Goal: Communication & Community: Ask a question

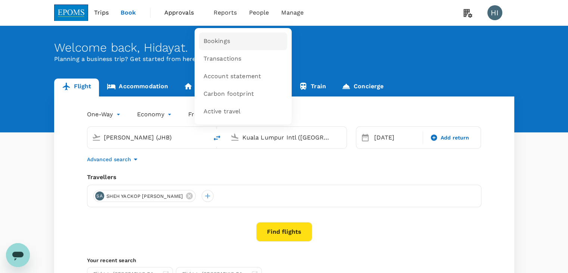
click at [211, 38] on span "Bookings" at bounding box center [217, 41] width 27 height 9
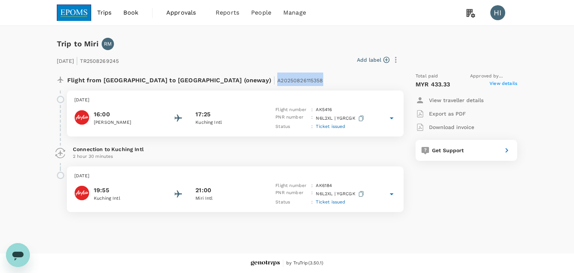
drag, startPoint x: 199, startPoint y: 80, endPoint x: 248, endPoint y: 84, distance: 49.1
click at [248, 84] on div "Flight from Malaysia to Malaysia (oneway) | A20250826115358" at bounding box center [210, 78] width 286 height 13
copy span "A20250826115358"
click at [24, 253] on icon "Open messaging window" at bounding box center [17, 254] width 13 height 13
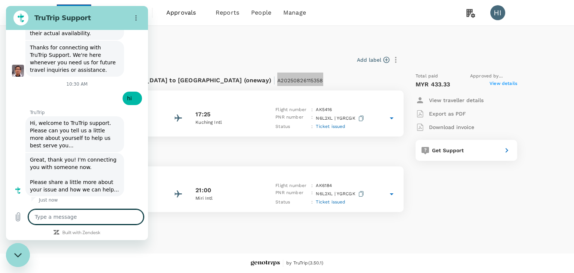
scroll to position [1068, 0]
type textarea "r"
type textarea "x"
type textarea "re"
type textarea "x"
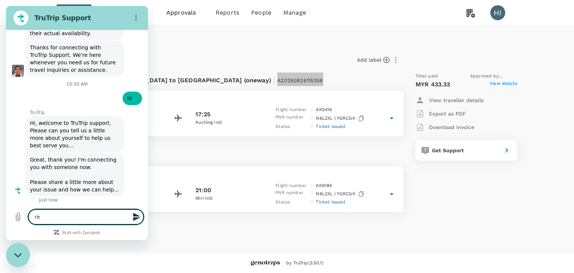
type textarea "rea"
type textarea "x"
type textarea "real"
type textarea "x"
type textarea "reall"
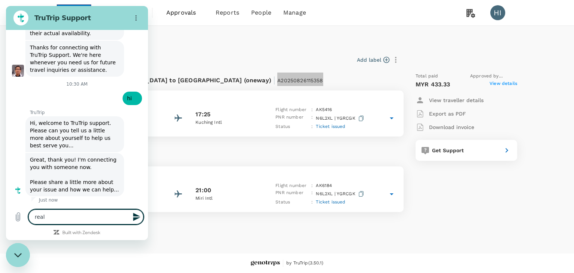
type textarea "x"
type textarea "really"
type textarea "x"
type textarea "really"
type textarea "x"
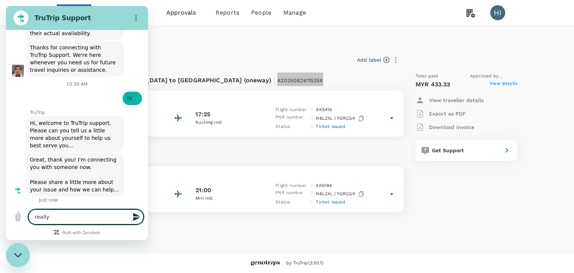
type textarea "really a"
type textarea "x"
type textarea "really ap"
type textarea "x"
type textarea "really app"
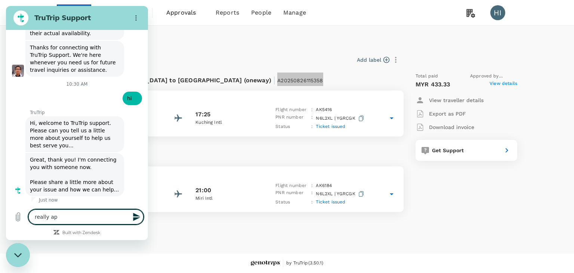
type textarea "x"
type textarea "really appr"
type textarea "x"
type textarea "really appre"
type textarea "x"
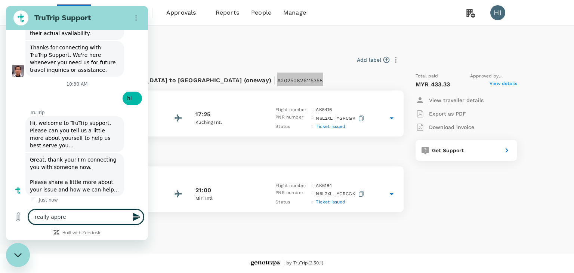
type textarea "really apprec"
type textarea "x"
type textarea "really appreci"
type textarea "x"
type textarea "really apprecia"
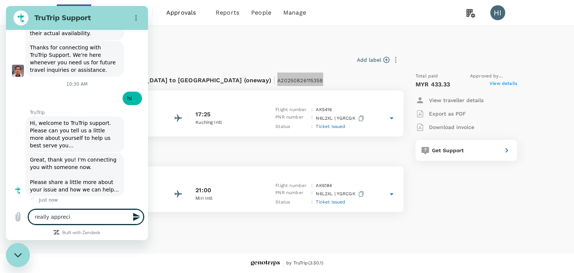
type textarea "x"
type textarea "really appreciat"
type textarea "x"
type textarea "really appreciate"
type textarea "x"
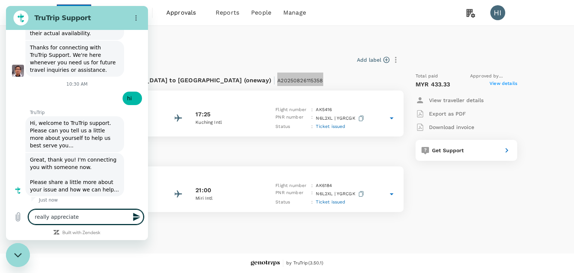
type textarea "really appreciate"
type textarea "x"
type textarea "really appreciate i"
type textarea "x"
type textarea "really appreciate if"
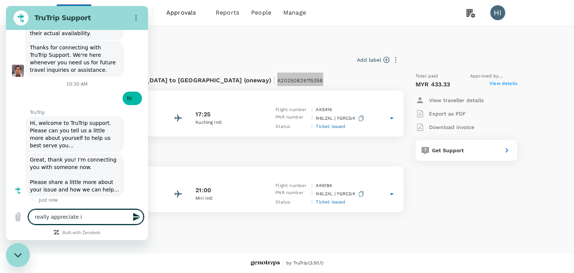
type textarea "x"
type textarea "really appreciate if"
type textarea "x"
type textarea "really appreciate if y"
type textarea "x"
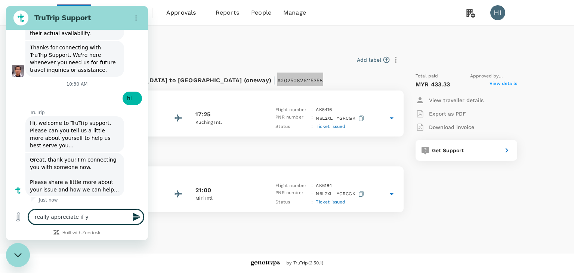
type textarea "really appreciate if yo"
type textarea "x"
type textarea "really appreciate if you"
type textarea "x"
type textarea "really appreciate if you"
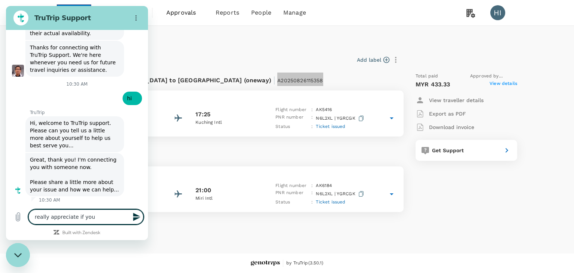
type textarea "x"
type textarea "really appreciate if you c"
type textarea "x"
type textarea "really appreciate if you co"
type textarea "x"
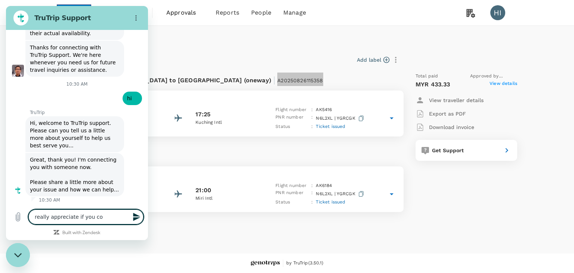
type textarea "really appreciate if you cou"
type textarea "x"
type textarea "really appreciate if you coul"
type textarea "x"
type textarea "really appreciate if you could"
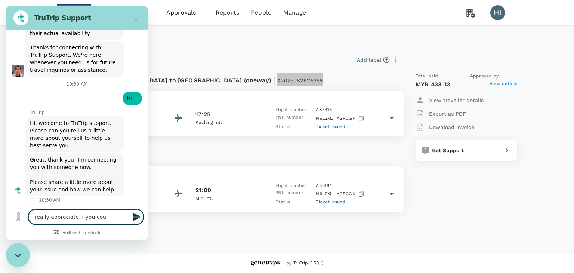
type textarea "x"
type textarea "really appreciate if you could"
type textarea "x"
type textarea "really appreciate if you could s"
type textarea "x"
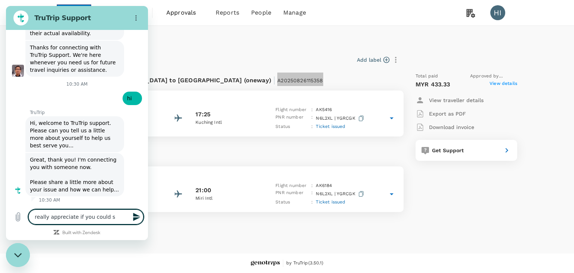
type textarea "really appreciate if you could sh"
type textarea "x"
type textarea "really appreciate if you could sha"
type textarea "x"
type textarea "really appreciate if you could shar"
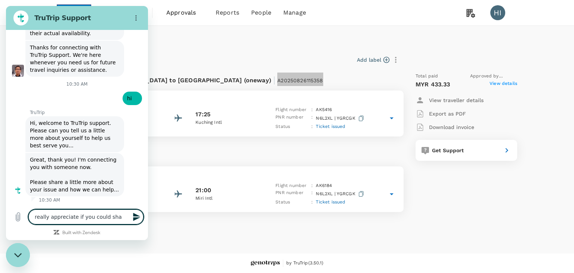
type textarea "x"
type textarea "really appreciate if you could share"
type textarea "x"
type textarea "really appreciate if you could share"
type textarea "x"
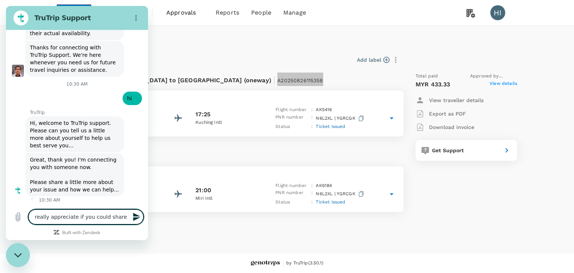
type textarea "really appreciate if you could share t"
type textarea "x"
type textarea "really appreciate if you could share ti"
type textarea "x"
type textarea "really appreciate if you could share tic"
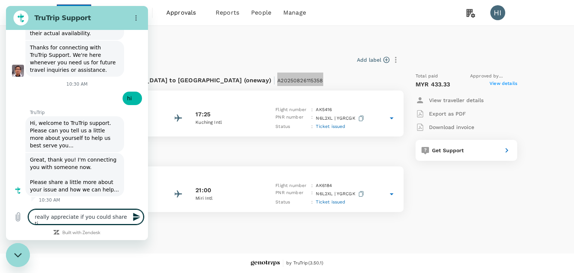
type textarea "x"
type textarea "really appreciate if you could share tick"
type textarea "x"
type textarea "really appreciate if you could share ticke"
type textarea "x"
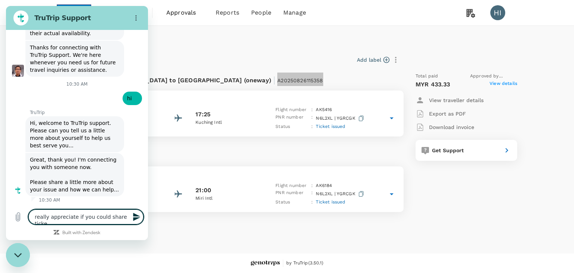
type textarea "really appreciate if you could share ticket"
type textarea "x"
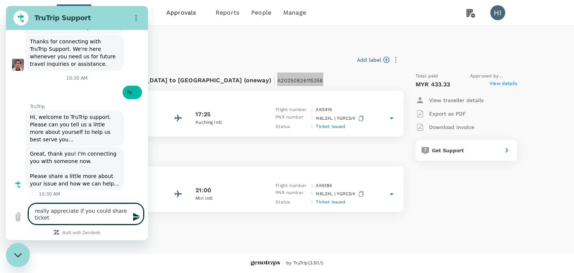
type textarea "really appreciate if you could share ticket"
type textarea "x"
type textarea "really appreciate if you could share ticket t"
type textarea "x"
type textarea "really appreciate if you could share ticket to"
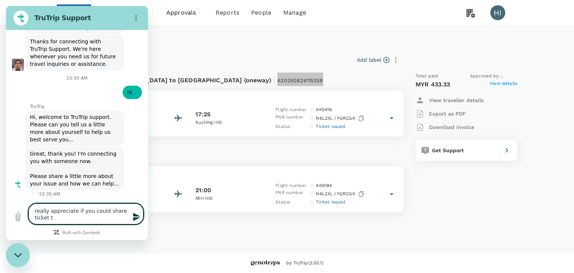
type textarea "x"
type textarea "really appreciate if you could share ticket to"
type textarea "x"
type textarea "really appreciate if you could share ticket to t"
type textarea "x"
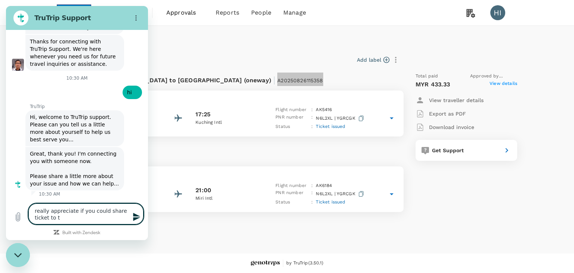
type textarea "really appreciate if you could share ticket to th"
type textarea "x"
type textarea "really appreciate if you could share ticket to the"
type textarea "x"
type textarea "really appreciate if you could share ticket to the"
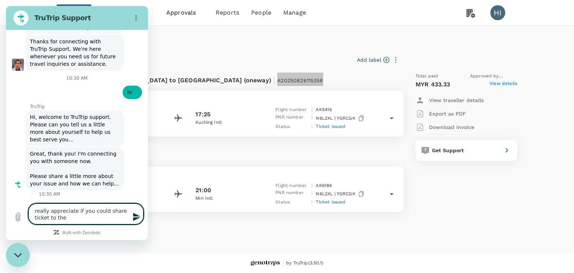
type textarea "x"
type textarea "really appreciate if you could share ticket to the b"
type textarea "x"
type textarea "really appreciate if you could share ticket to the bo"
type textarea "x"
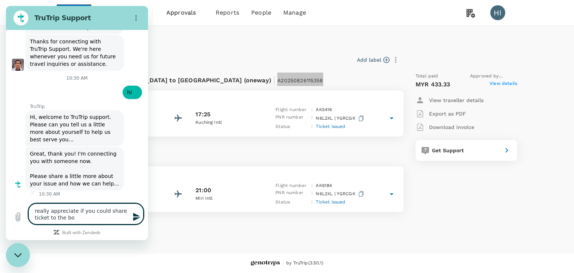
type textarea "really appreciate if you could share ticket to the boo"
type textarea "x"
type textarea "really appreciate if you could share ticket to the book"
type textarea "x"
type textarea "really appreciate if you could share ticket to the booke"
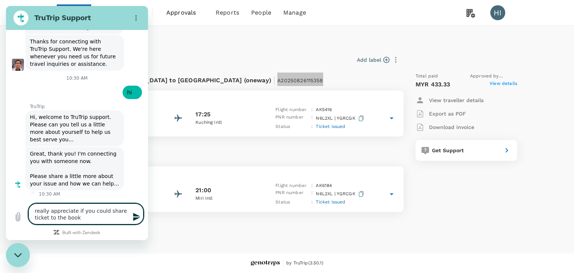
type textarea "x"
type textarea "really appreciate if you could share ticket to the booker"
type textarea "x"
type textarea "really appreciate if you could share ticket to the booker"
type textarea "x"
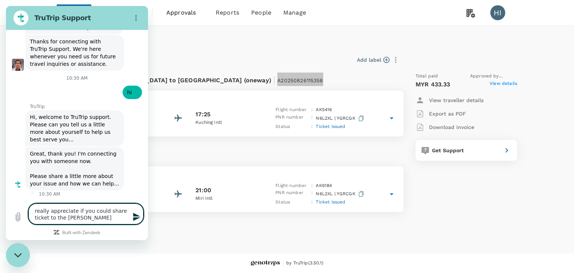
type textarea "really appreciate if you could share ticket to the booker a"
type textarea "x"
type textarea "really appreciate if you could share ticket to the booker an"
type textarea "x"
type textarea "really appreciate if you could share ticket to the booker and"
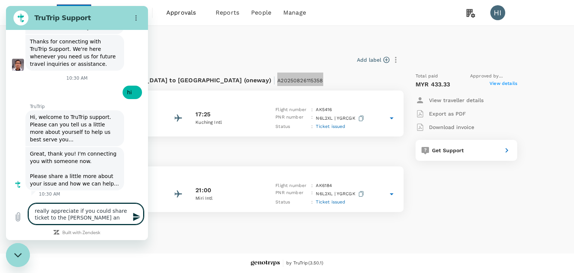
type textarea "x"
type textarea "really appreciate if you could share ticket to the booker and"
type textarea "x"
type textarea "really appreciate if you could share ticket to the booker and t"
type textarea "x"
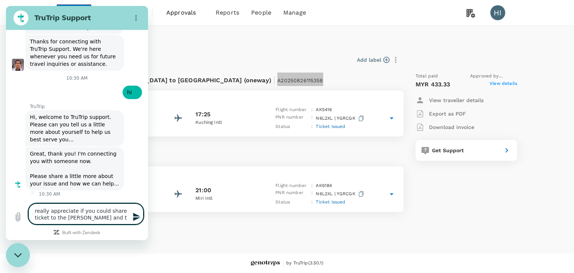
type textarea "really appreciate if you could share ticket to the booker and tr"
type textarea "x"
type textarea "really appreciate if you could share ticket to the booker and tra"
type textarea "x"
type textarea "really appreciate if you could share ticket to the booker and trav"
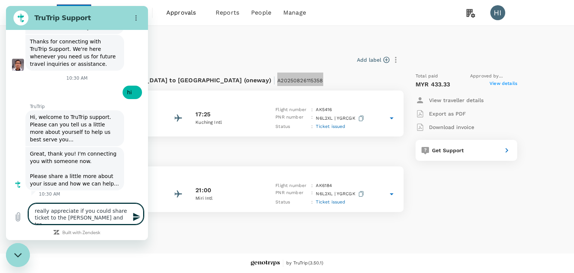
type textarea "x"
type textarea "really appreciate if you could share ticket to the booker and trave"
type textarea "x"
type textarea "really appreciate if you could share ticket to the booker and travel"
type textarea "x"
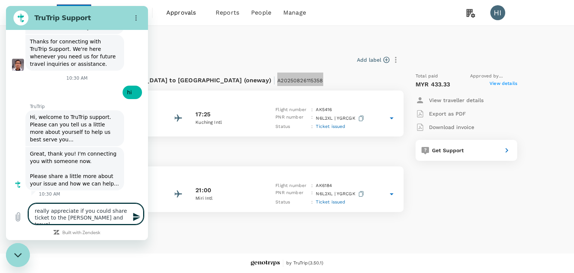
type textarea "really appreciate if you could share ticket to the booker and travell"
type textarea "x"
type textarea "really appreciate if you could share ticket to the booker and travelle"
type textarea "x"
type textarea "really appreciate if you could share ticket to the booker and traveller"
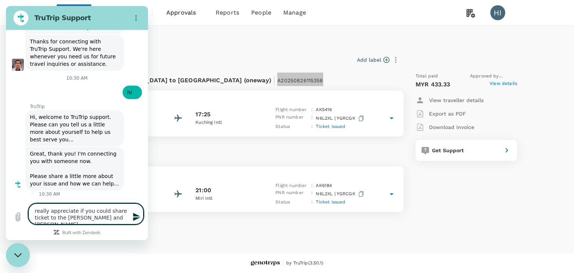
type textarea "x"
type textarea "really appreciate if you could share ticket to the booker and traveller"
type textarea "x"
type textarea "really appreciate if you could share ticket to the booker and traveler"
type textarea "x"
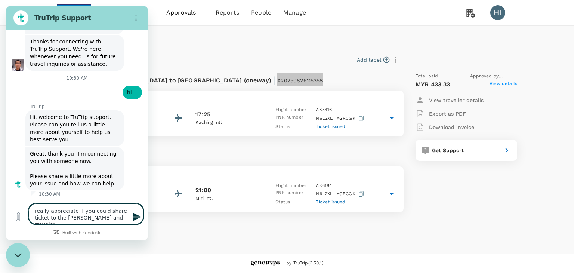
type textarea "really appreciate if you could share ticket to the booker and traveler"
type textarea "x"
type textarea "really appreciate if you could share ticket to the booker and traveler f"
type textarea "x"
type textarea "really appreciate if you could share ticket to the booker and traveler fo"
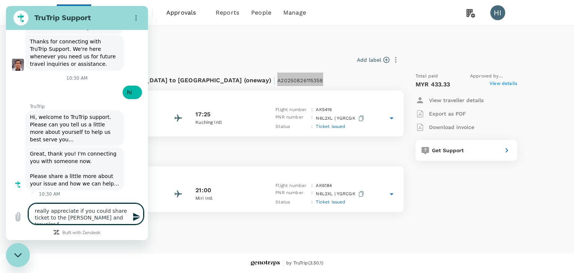
type textarea "x"
type textarea "really appreciate if you could share ticket to the booker and traveler for"
type textarea "x"
type textarea "really appreciate if you could share ticket to the booker and traveler for"
type textarea "x"
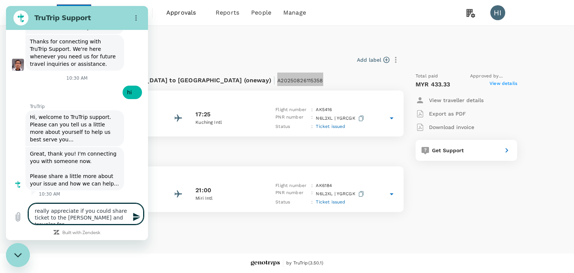
type textarea "really appreciate if you could share ticket to the booker and traveler for t"
type textarea "x"
type textarea "really appreciate if you could share ticket to the booker and traveler for th"
type textarea "x"
type textarea "really appreciate if you could share ticket to the booker and traveler for thi"
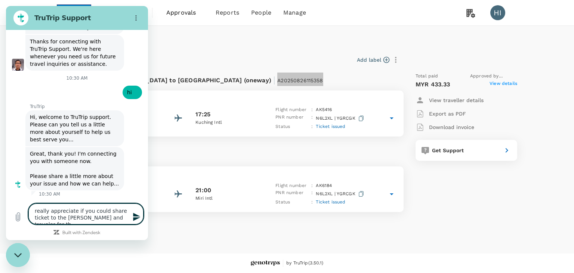
type textarea "x"
type textarea "really appreciate if you could share ticket to the booker and traveler for this"
type textarea "x"
type textarea "really appreciate if you could share ticket to the booker and traveler for this"
type textarea "x"
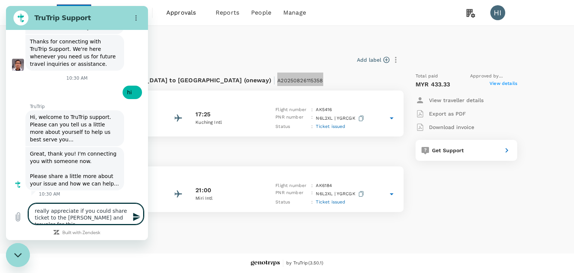
type textarea "really appreciate if you could share ticket to the booker and traveler for this…"
type textarea "x"
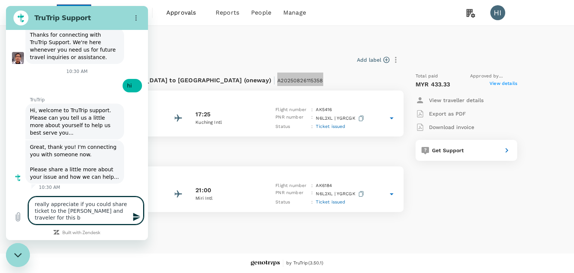
type textarea "really appreciate if you could share ticket to the booker and traveler for this…"
type textarea "x"
type textarea "really appreciate if you could share ticket to the booker and traveler for this…"
type textarea "x"
type textarea "really appreciate if you could share ticket to the booker and traveler for this…"
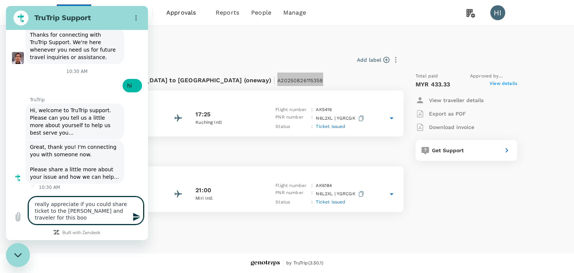
type textarea "x"
type textarea "really appreciate if you could share ticket to the booker and traveler for this…"
type textarea "x"
type textarea "really appreciate if you could share ticket to the booker and traveler for this…"
type textarea "x"
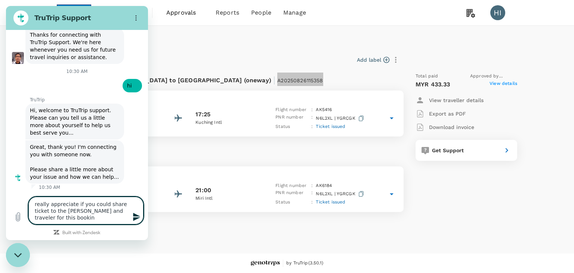
type textarea "really appreciate if you could share ticket to the booker and traveler for this…"
type textarea "x"
type textarea "really appreciate if you could share ticket to the booker and traveler for this…"
type textarea "x"
type textarea "really appreciate if you could share ticket to the booker and traveler for this…"
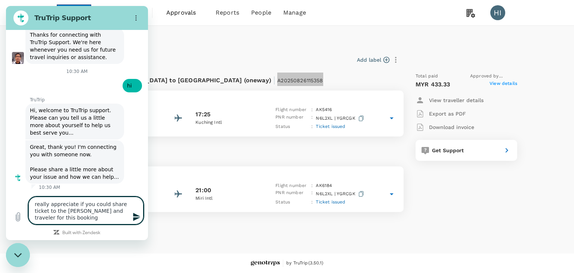
type textarea "x"
type textarea "really appreciate if you could share ticket to the booker and traveler for this…"
type textarea "x"
type textarea "really appreciate if you could share ticket to the booker and traveler for this…"
type textarea "x"
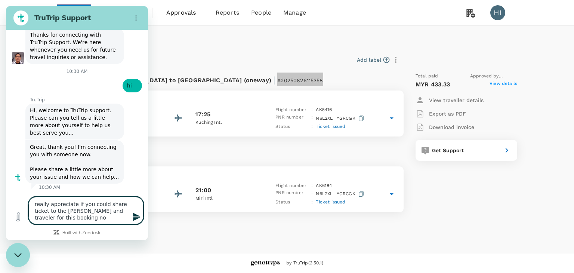
type textarea "really appreciate if you could share ticket to the booker and traveler for this…"
type textarea "x"
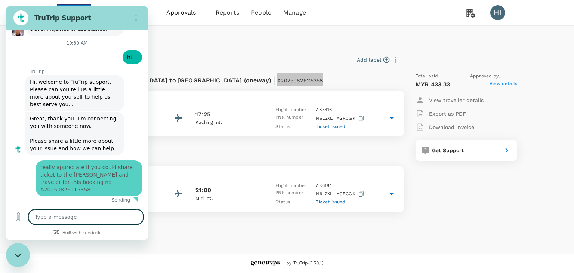
type textarea "x"
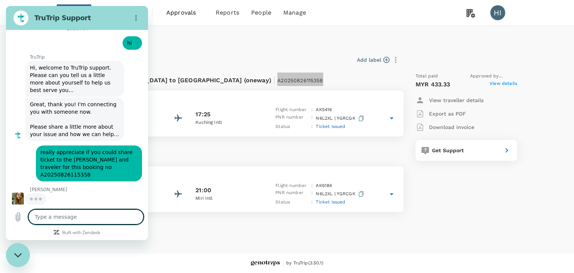
scroll to position [1116, 0]
click at [108, 217] on textarea at bounding box center [85, 216] width 115 height 15
type textarea "v"
type textarea "x"
type textarea "vu"
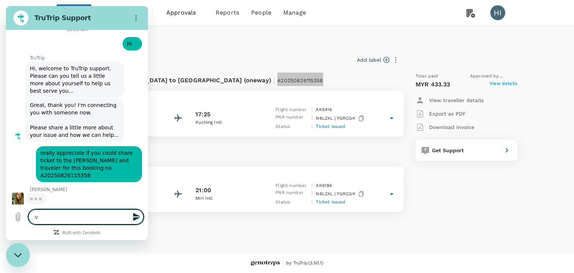
type textarea "x"
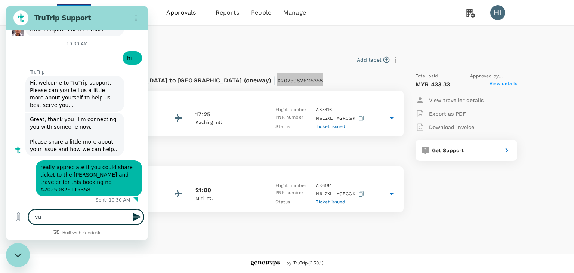
scroll to position [1101, 0]
type textarea "v"
type textarea "x"
type textarea "vi"
type textarea "x"
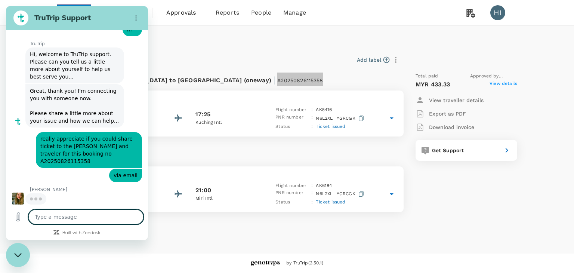
scroll to position [1129, 0]
click at [18, 254] on icon "Close messaging window" at bounding box center [18, 254] width 8 height 5
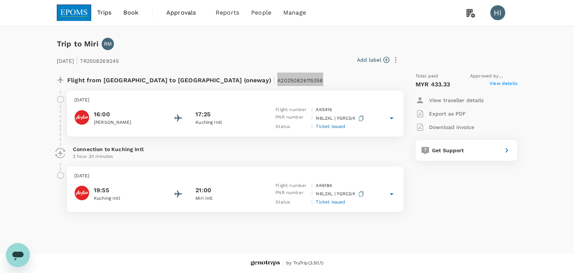
scroll to position [1130, 0]
click at [18, 254] on icon "Open messaging window" at bounding box center [17, 255] width 11 height 9
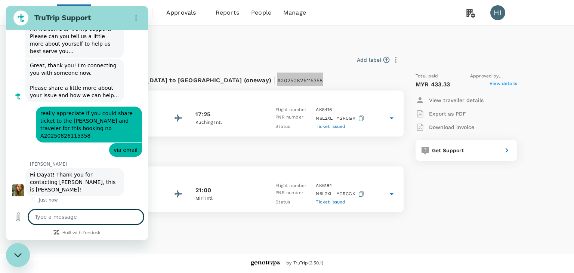
scroll to position [1147, 0]
click at [18, 255] on icon "Close messaging window" at bounding box center [18, 254] width 8 height 5
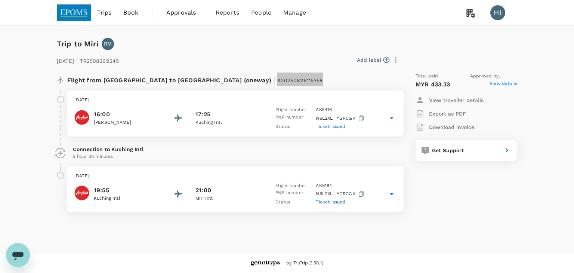
click at [18, 255] on icon "Open messaging window" at bounding box center [17, 255] width 11 height 9
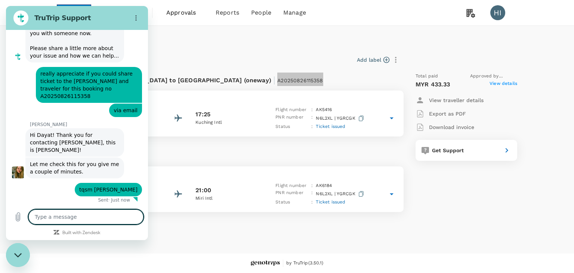
scroll to position [1187, 0]
click at [18, 255] on icon "Close messaging window" at bounding box center [18, 254] width 8 height 5
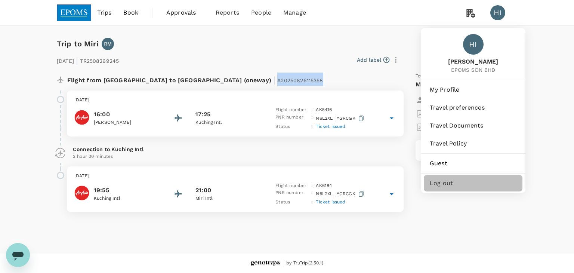
click at [456, 179] on span "Log out" at bounding box center [472, 183] width 87 height 9
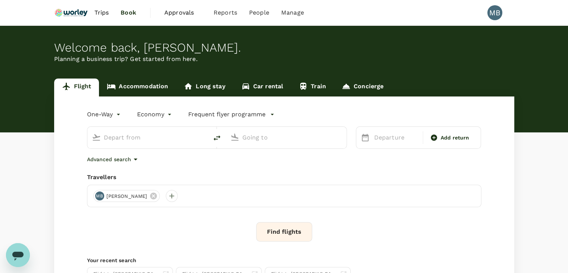
type input "Kuala Lumpur Intl (KUL)"
type input "Miri Intl (MYY)"
